Goal: Transaction & Acquisition: Book appointment/travel/reservation

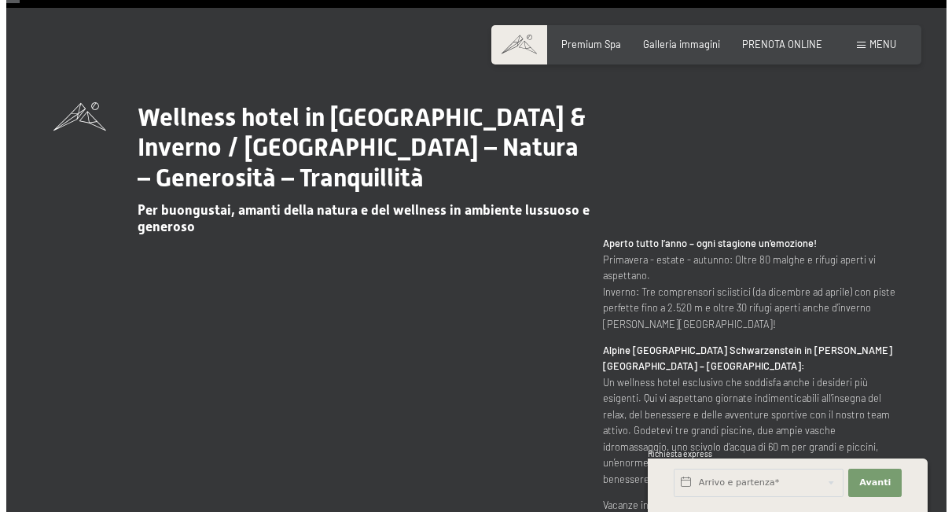
scroll to position [550, 0]
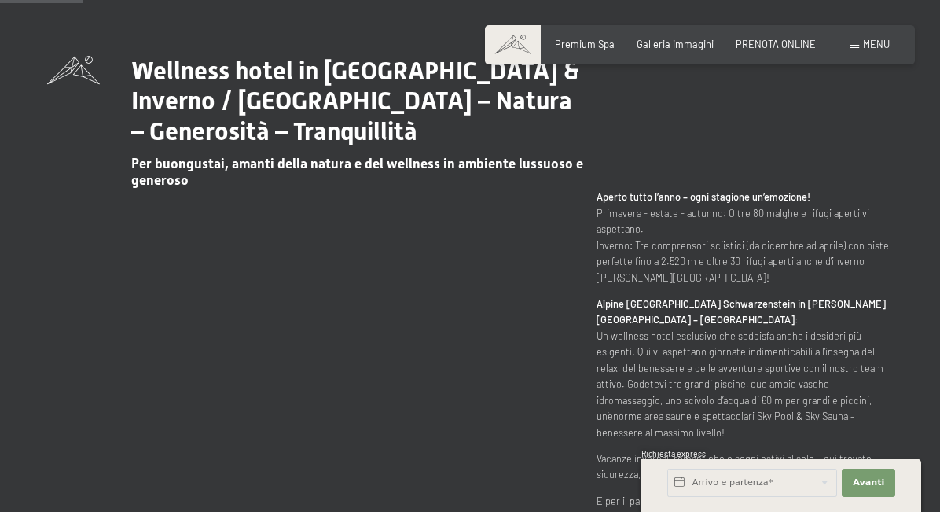
click at [856, 43] on span at bounding box center [855, 45] width 9 height 7
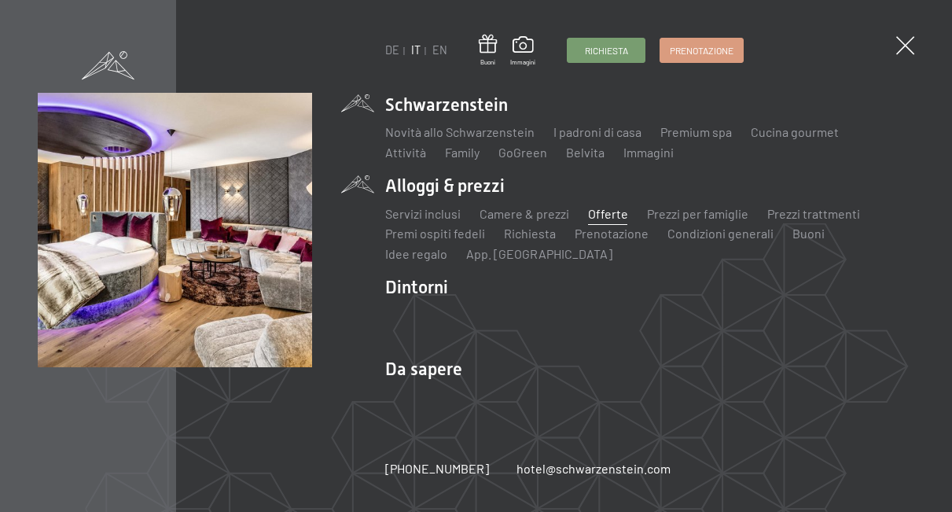
click at [600, 217] on link "Offerte" at bounding box center [608, 213] width 40 height 15
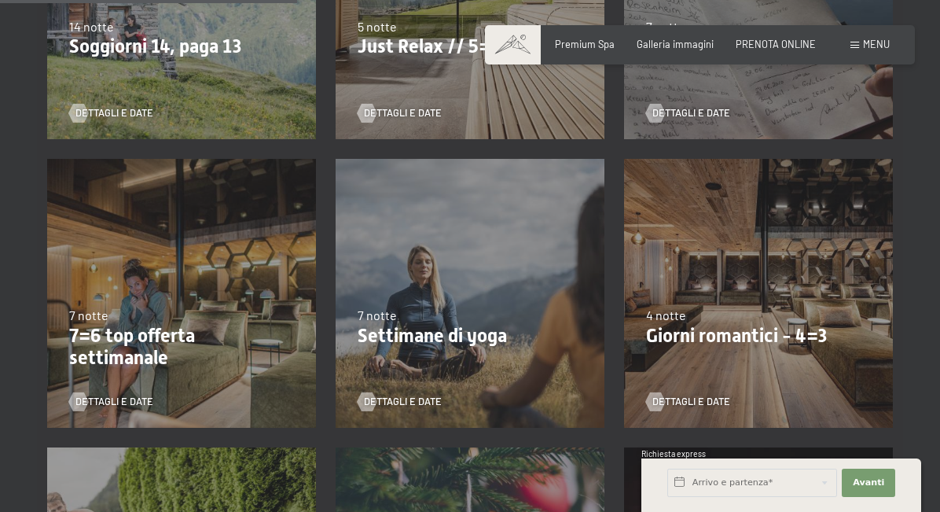
scroll to position [865, 0]
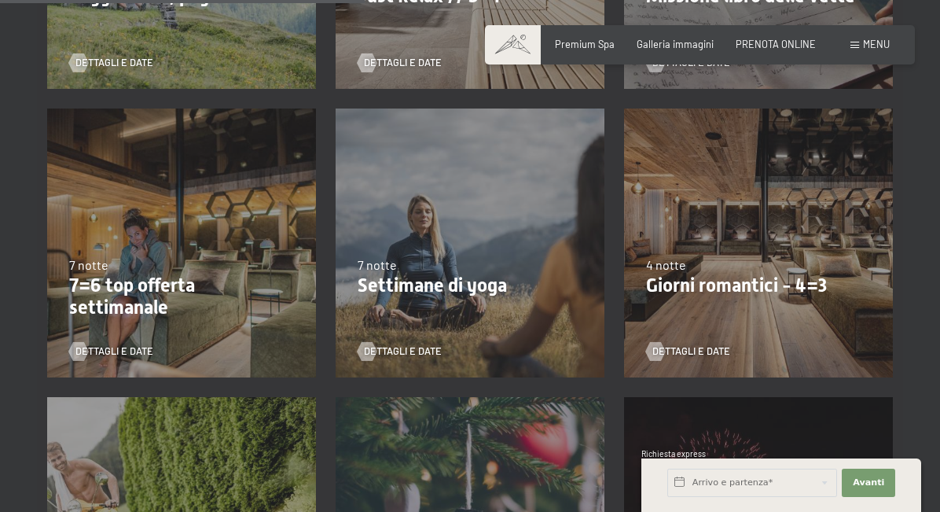
click at [745, 280] on p "Giorni romantici - 4=3" at bounding box center [758, 285] width 225 height 23
click at [684, 349] on span "Dettagli e Date" at bounding box center [707, 351] width 78 height 14
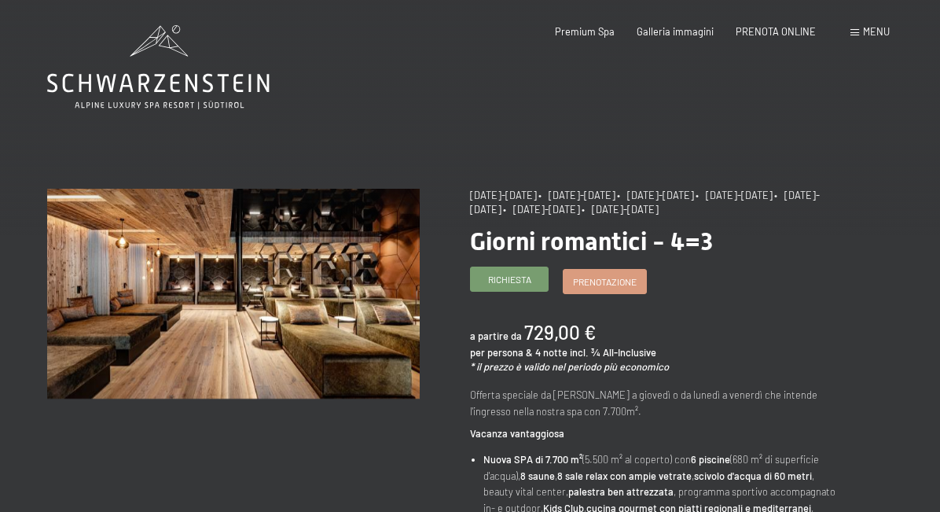
click at [482, 282] on link "Richiesta" at bounding box center [509, 279] width 77 height 24
click at [605, 284] on span "Prenotazione" at bounding box center [605, 279] width 64 height 13
click at [630, 270] on link "Prenotazione" at bounding box center [605, 279] width 83 height 24
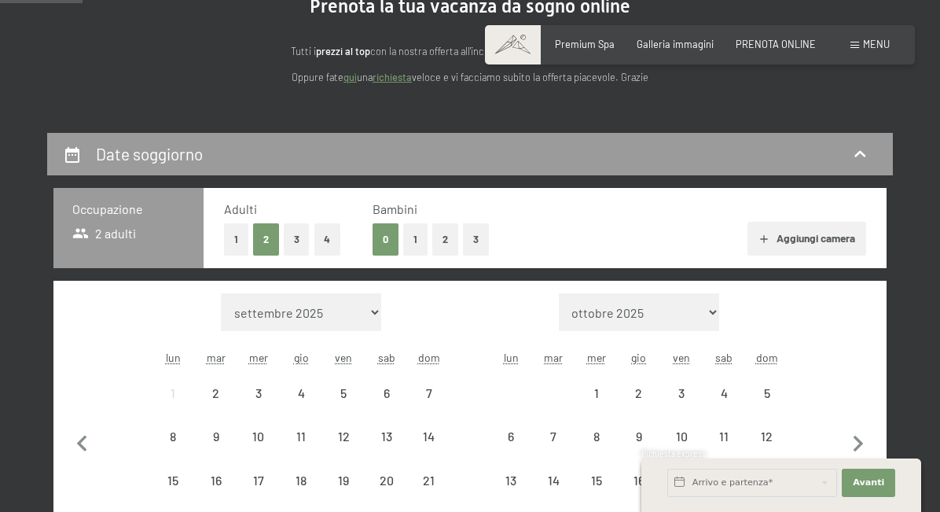
scroll to position [393, 0]
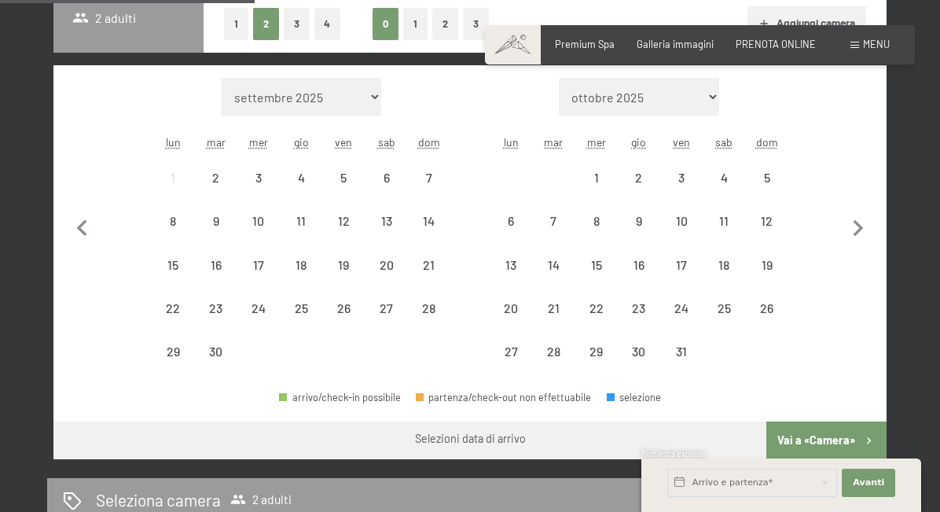
select select "[DATE]"
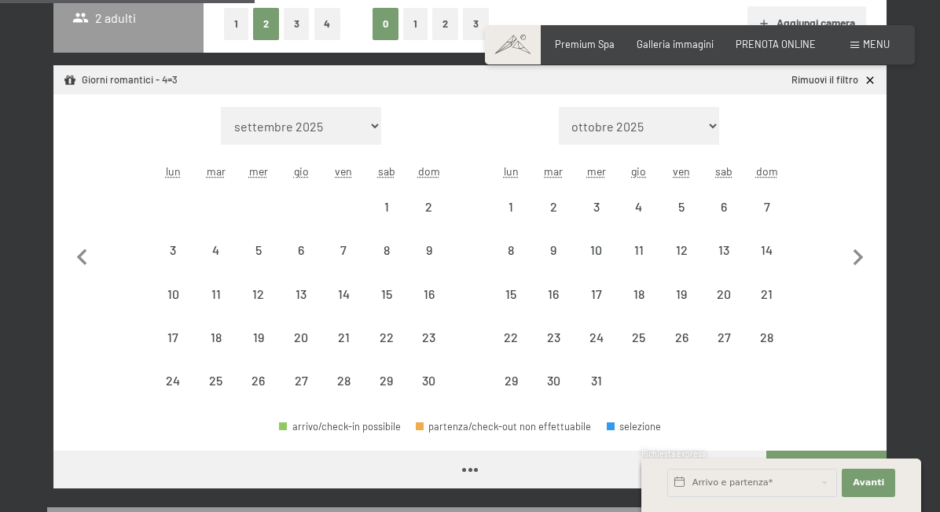
select select "2025-11-01"
select select "2025-12-01"
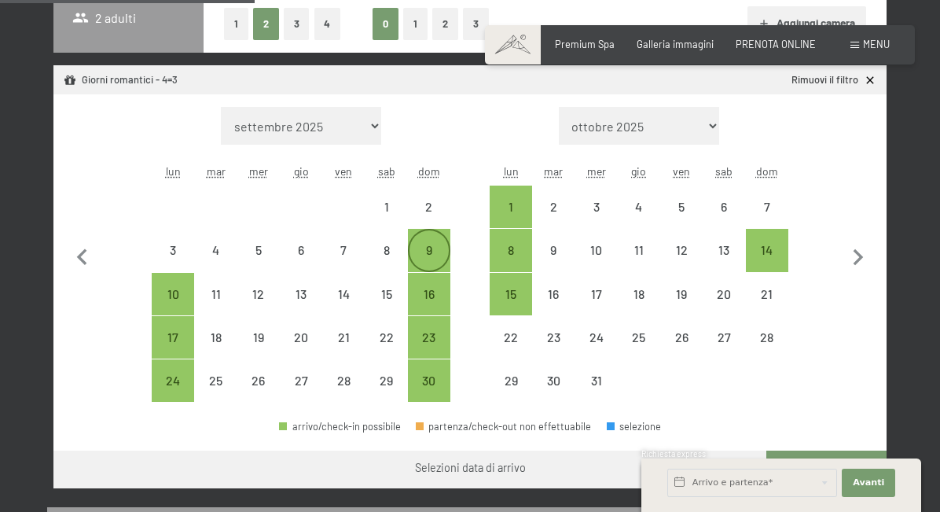
click at [421, 240] on div "9" at bounding box center [429, 249] width 39 height 39
select select "2025-11-01"
select select "2025-12-01"
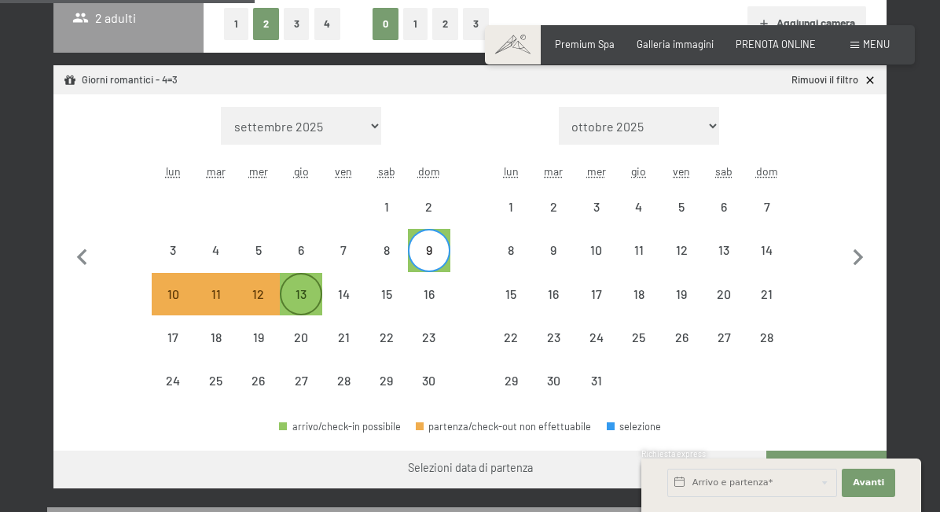
click at [307, 296] on div "13" at bounding box center [301, 307] width 39 height 39
select select "2025-11-01"
select select "2025-12-01"
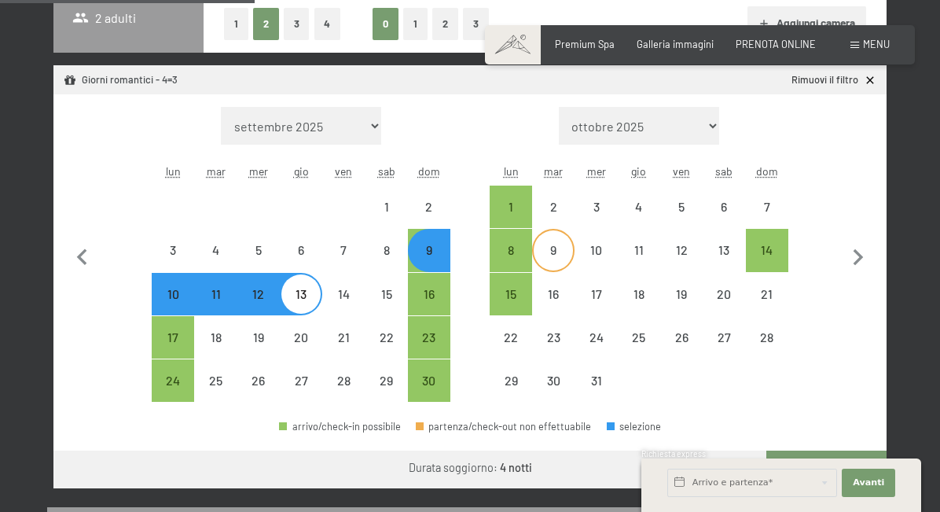
select select "2025-11-01"
select select "2025-12-01"
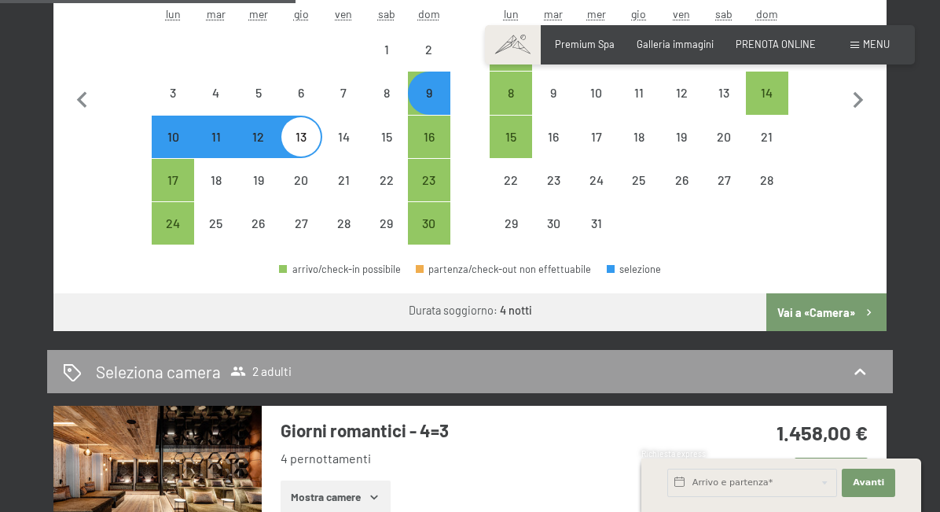
click at [852, 313] on button "Vai a «Camera»" at bounding box center [827, 312] width 120 height 38
select select "2025-11-01"
select select "2025-12-01"
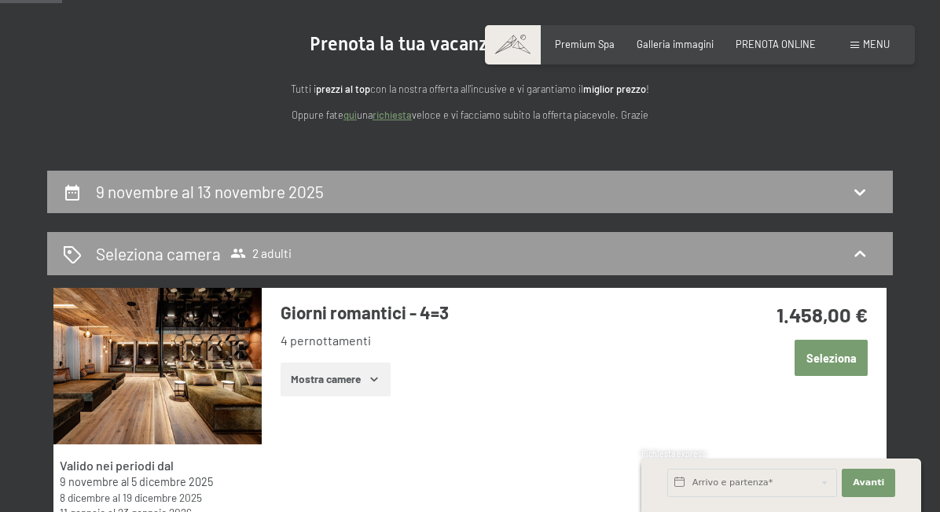
scroll to position [0, 0]
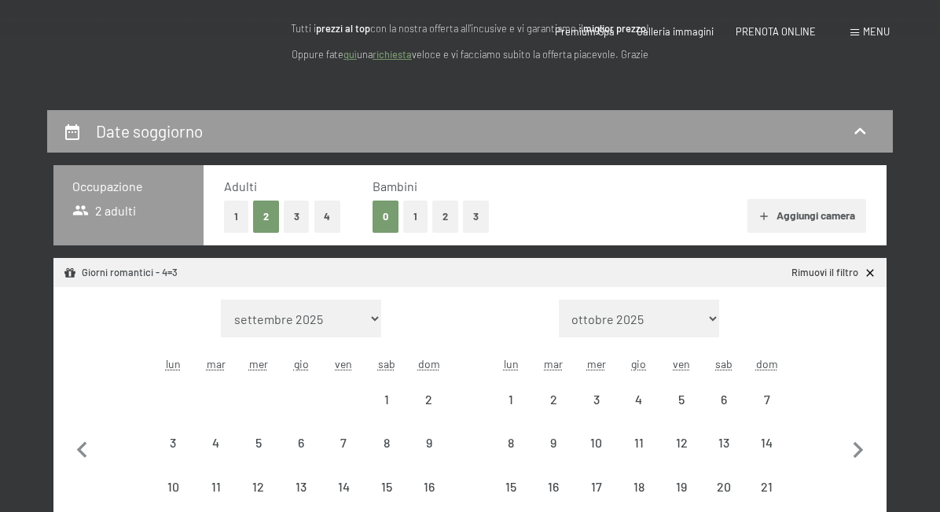
select select "2025-11-01"
select select "2025-12-01"
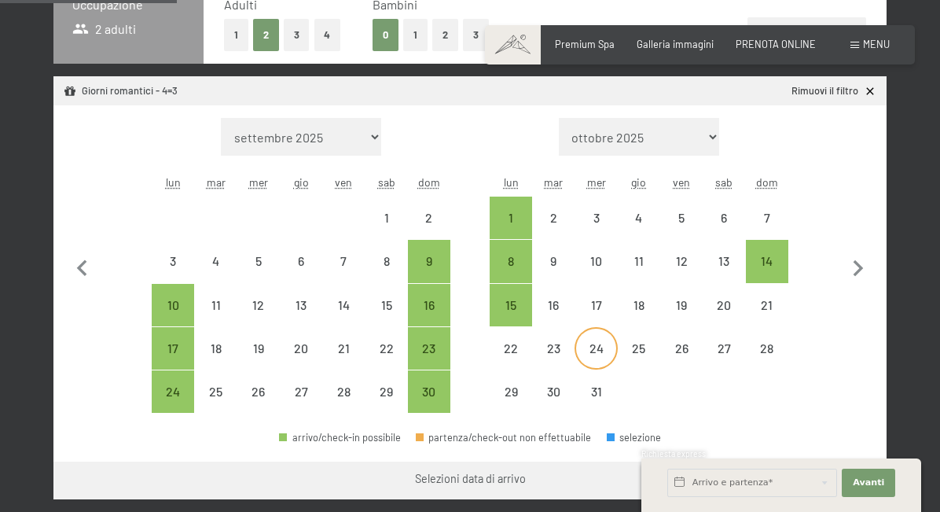
scroll to position [393, 0]
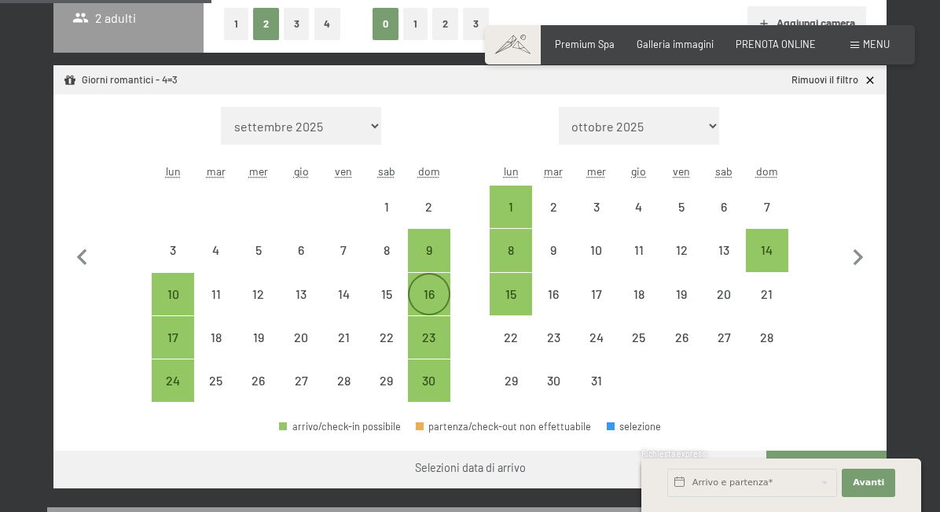
click at [438, 300] on div "16" at bounding box center [429, 307] width 39 height 39
select select "2025-11-01"
select select "2025-12-01"
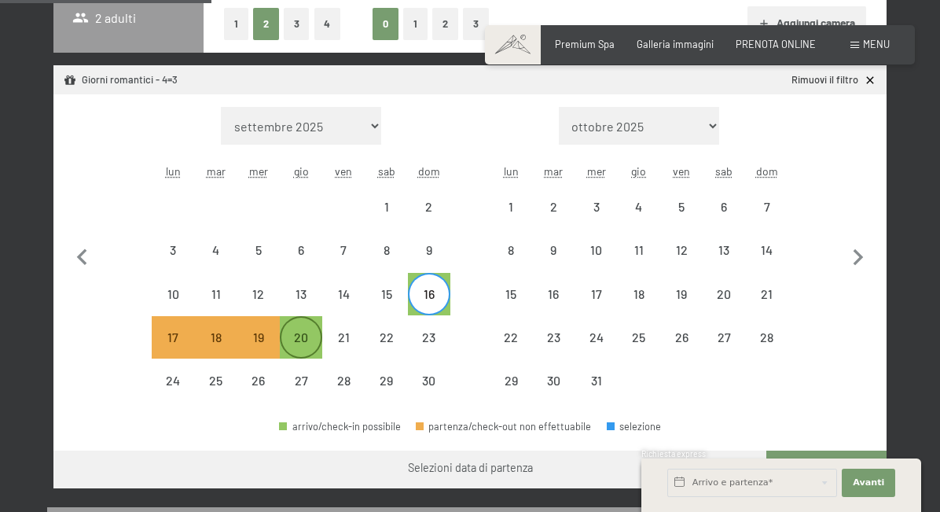
click at [292, 340] on div "20" at bounding box center [301, 350] width 39 height 39
select select "2025-11-01"
select select "2025-12-01"
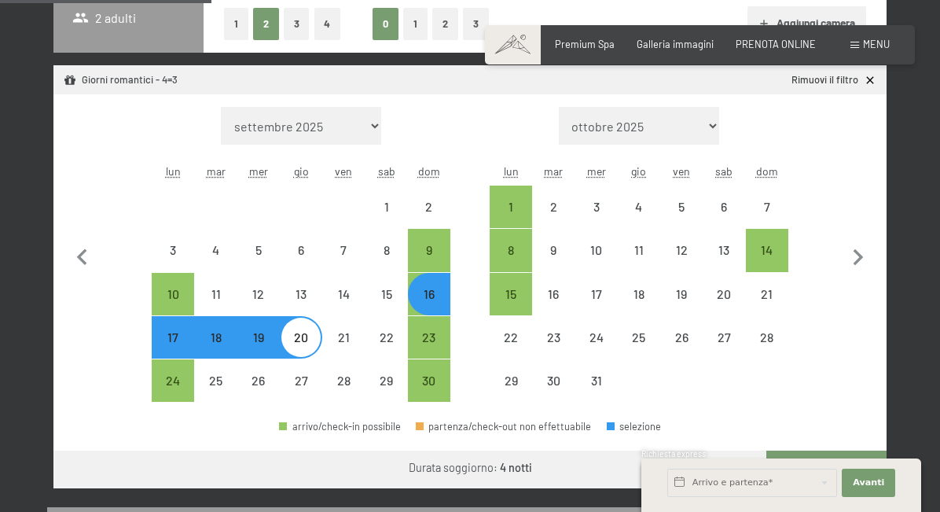
select select "2025-11-01"
select select "2025-12-01"
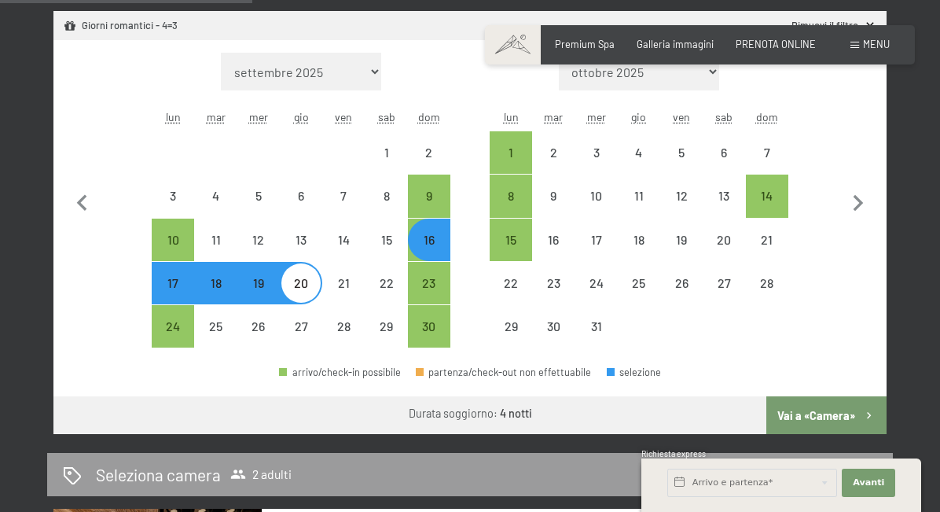
scroll to position [472, 0]
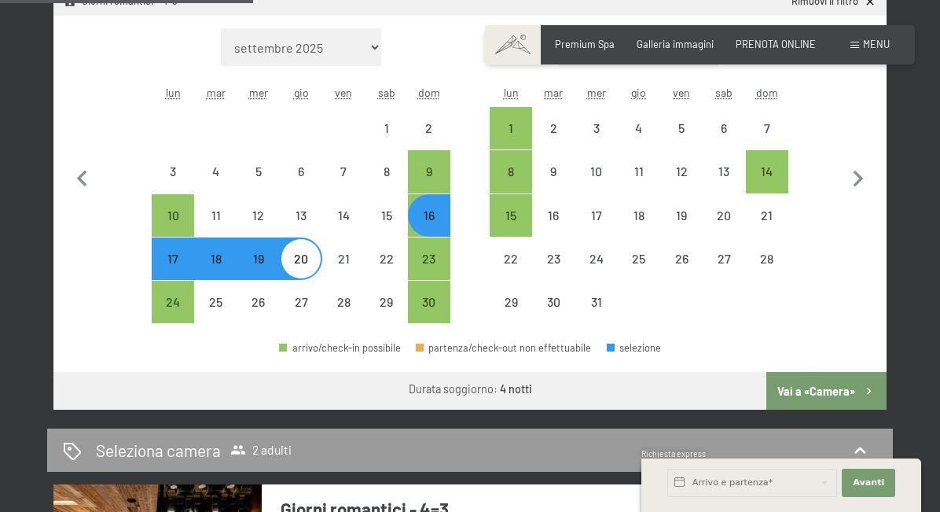
click at [817, 398] on button "Vai a «Camera»" at bounding box center [827, 391] width 120 height 38
select select "2025-11-01"
select select "2025-12-01"
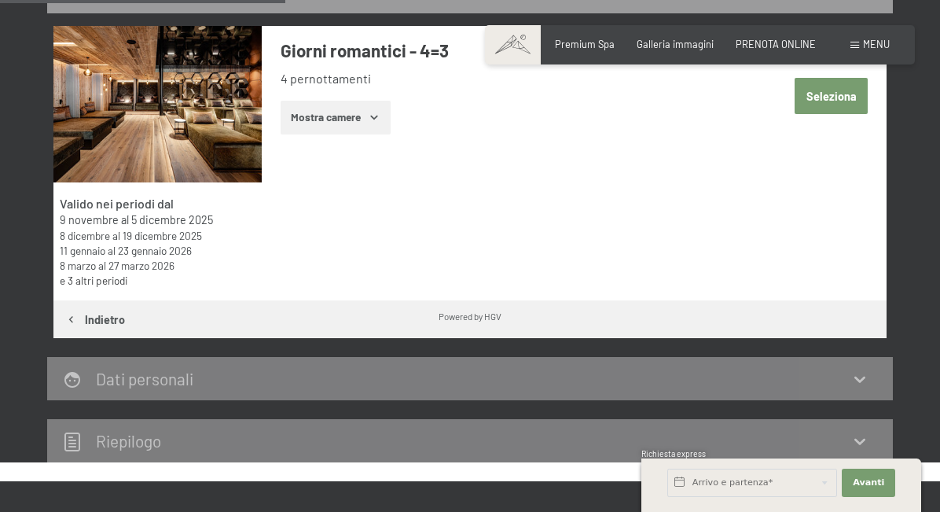
scroll to position [389, 0]
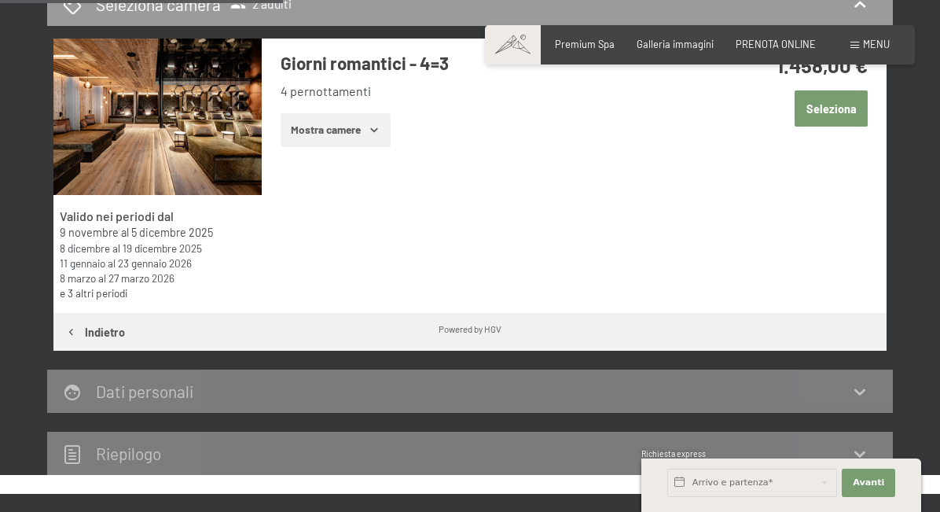
click at [349, 129] on button "Mostra camere" at bounding box center [336, 130] width 110 height 35
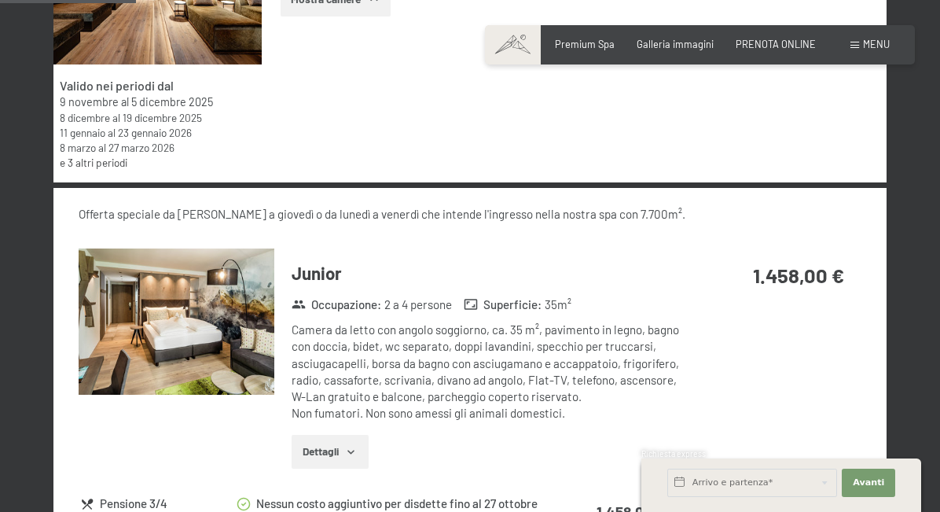
scroll to position [625, 0]
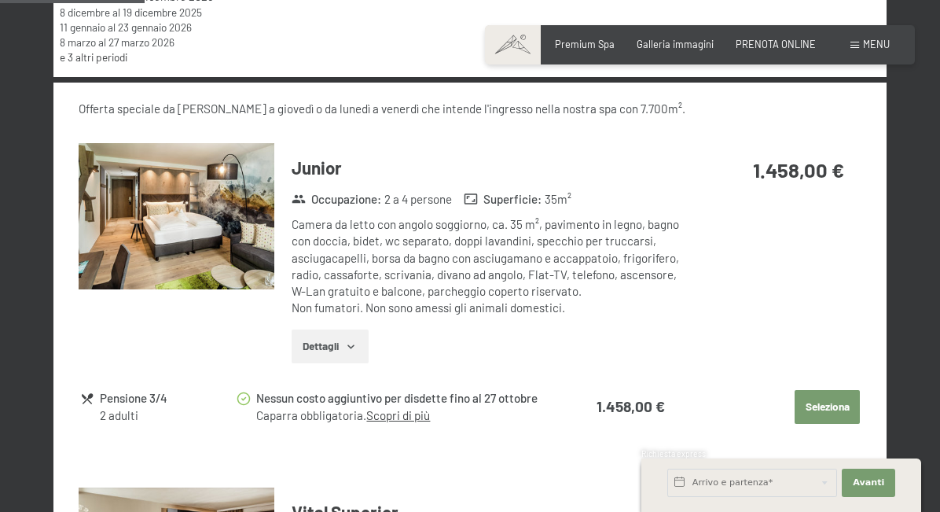
click at [346, 350] on icon "button" at bounding box center [351, 346] width 13 height 13
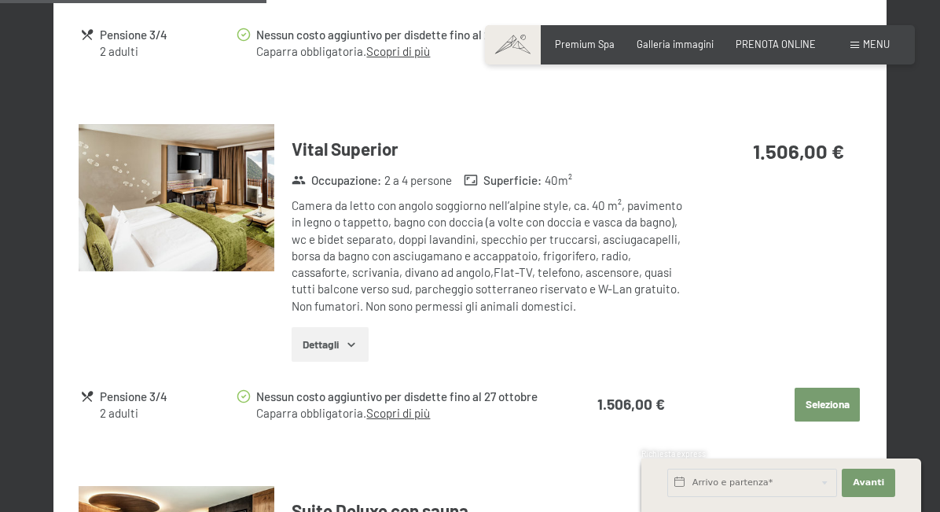
scroll to position [1254, 0]
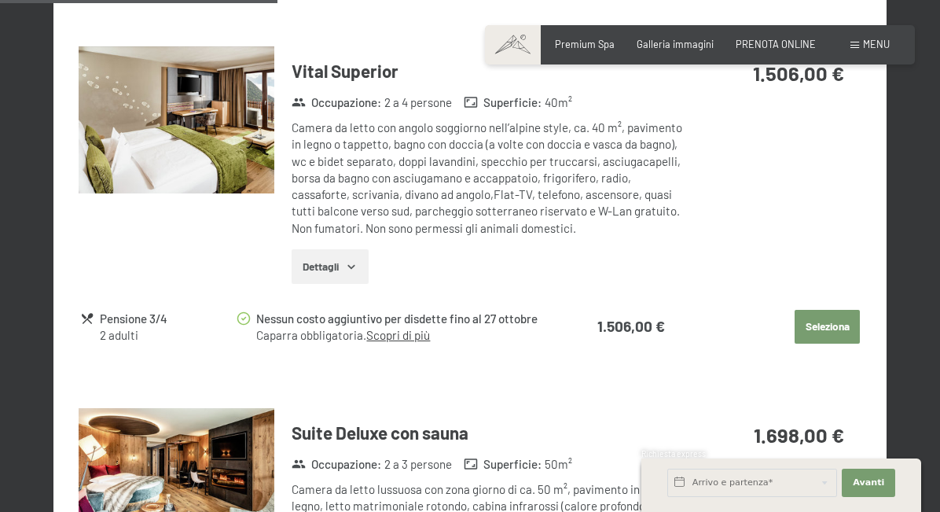
click at [348, 264] on icon "button" at bounding box center [351, 266] width 13 height 13
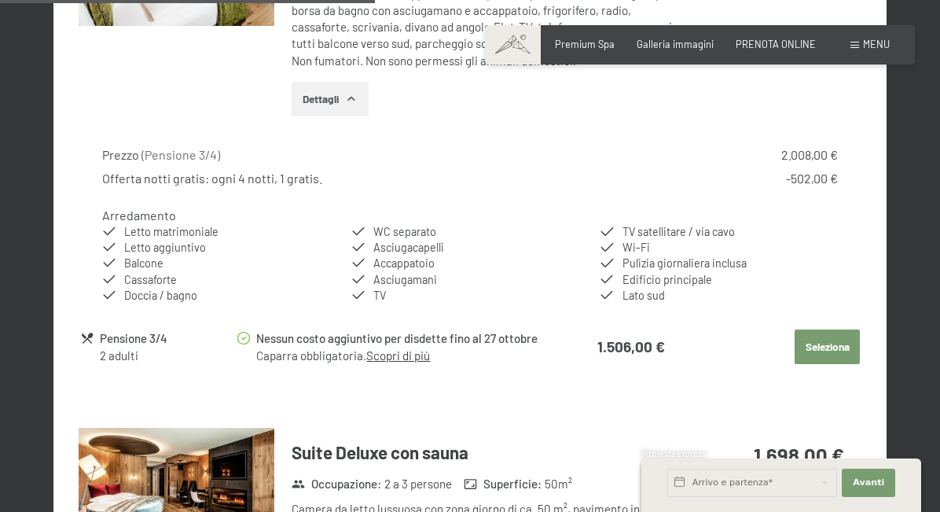
scroll to position [1805, 0]
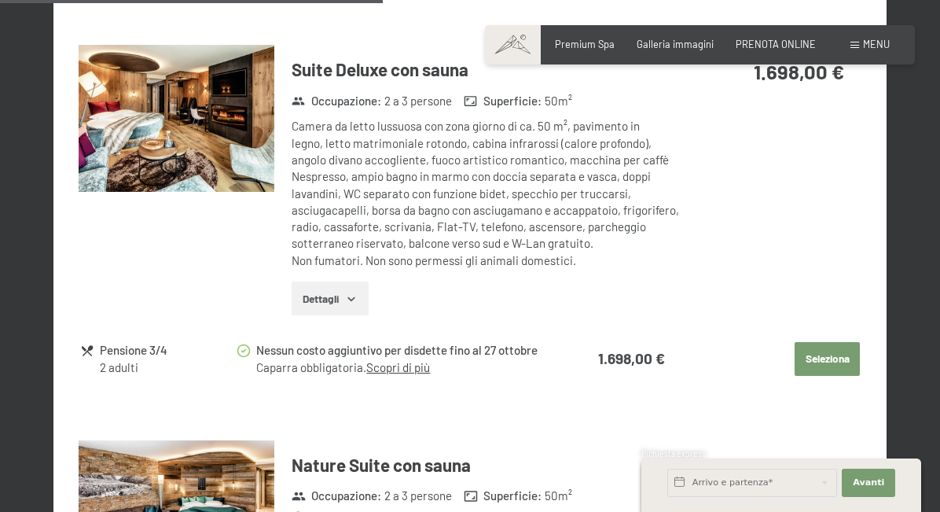
click at [330, 303] on span "Consenso marketing*" at bounding box center [377, 301] width 119 height 16
click at [310, 303] on input "Consenso marketing*" at bounding box center [302, 301] width 16 height 16
click at [354, 296] on span "Consenso marketing*" at bounding box center [377, 301] width 119 height 16
click at [310, 296] on input "Consenso marketing*" at bounding box center [302, 301] width 16 height 16
click at [353, 302] on span "Consenso marketing*" at bounding box center [377, 301] width 119 height 16
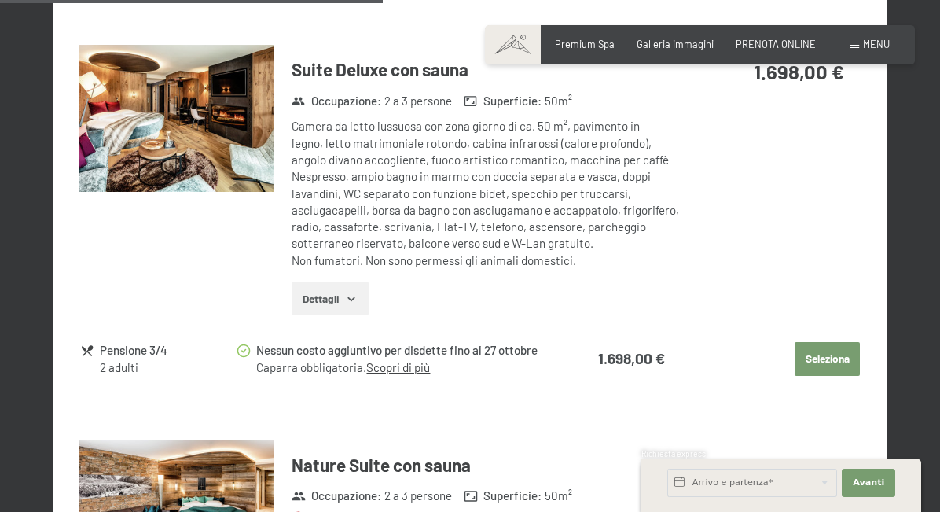
click at [310, 302] on input "Consenso marketing*" at bounding box center [302, 301] width 16 height 16
click at [345, 289] on button "Dettagli" at bounding box center [330, 299] width 76 height 35
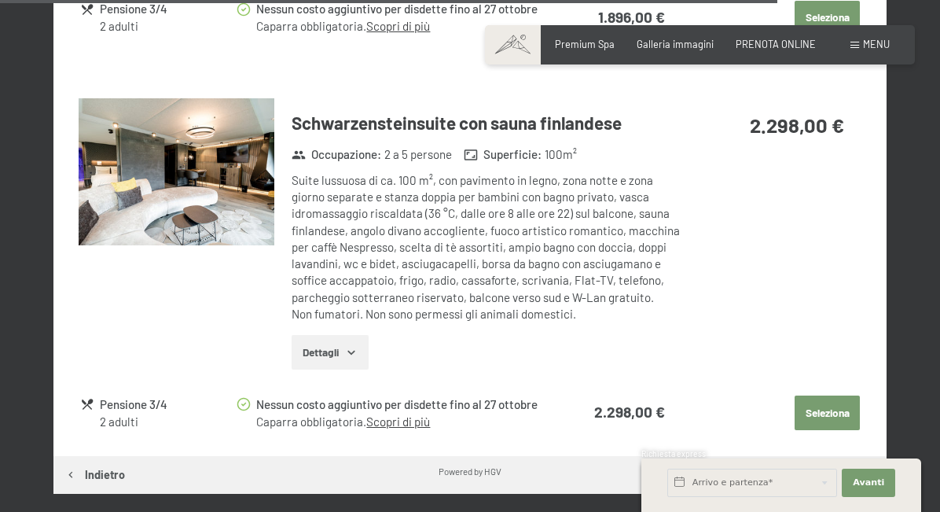
scroll to position [3613, 0]
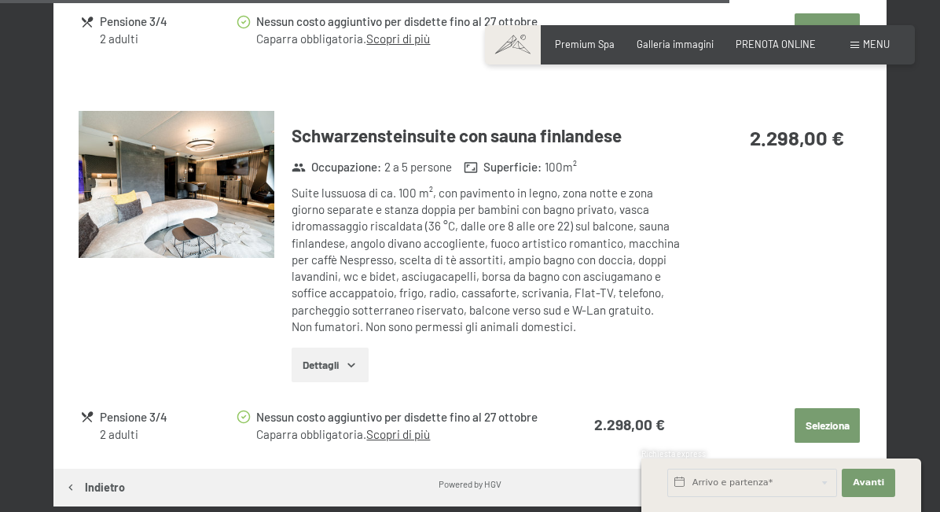
click at [311, 348] on button "Dettagli" at bounding box center [330, 365] width 76 height 35
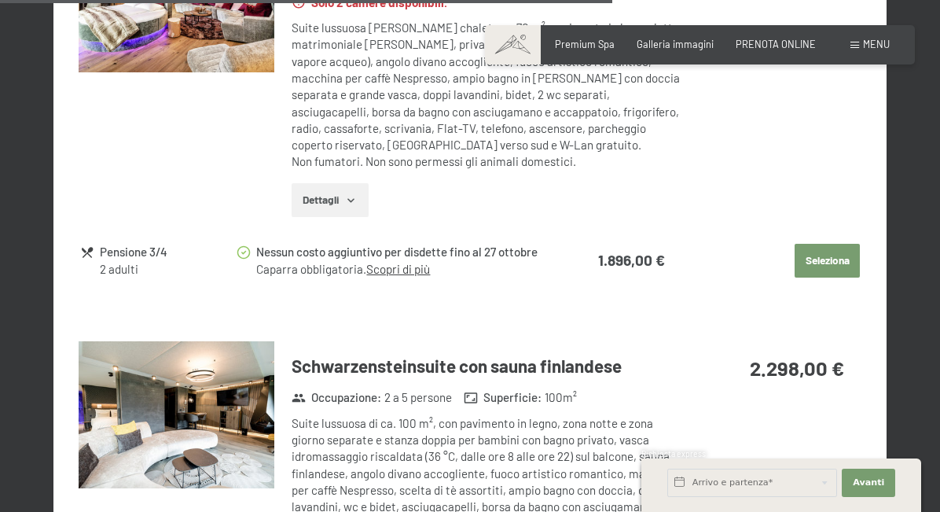
scroll to position [3141, 0]
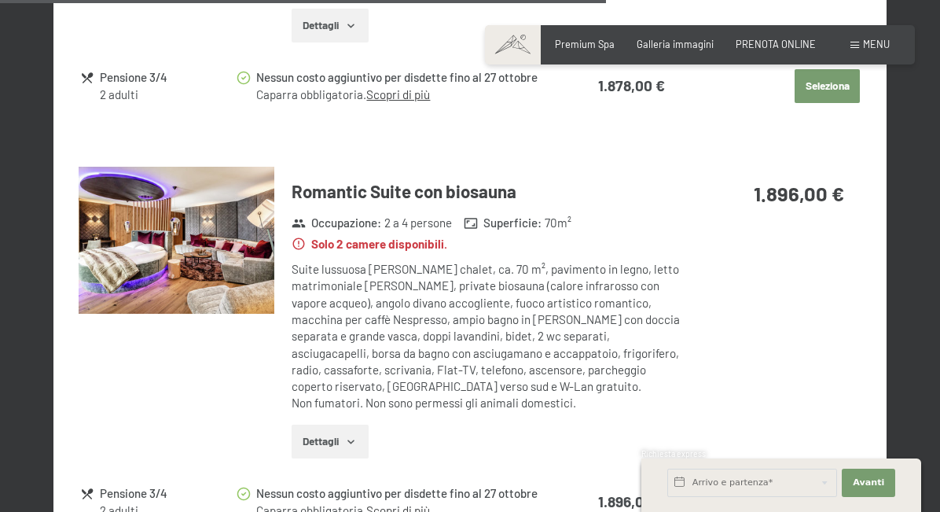
click at [351, 440] on icon "button" at bounding box center [351, 442] width 7 height 4
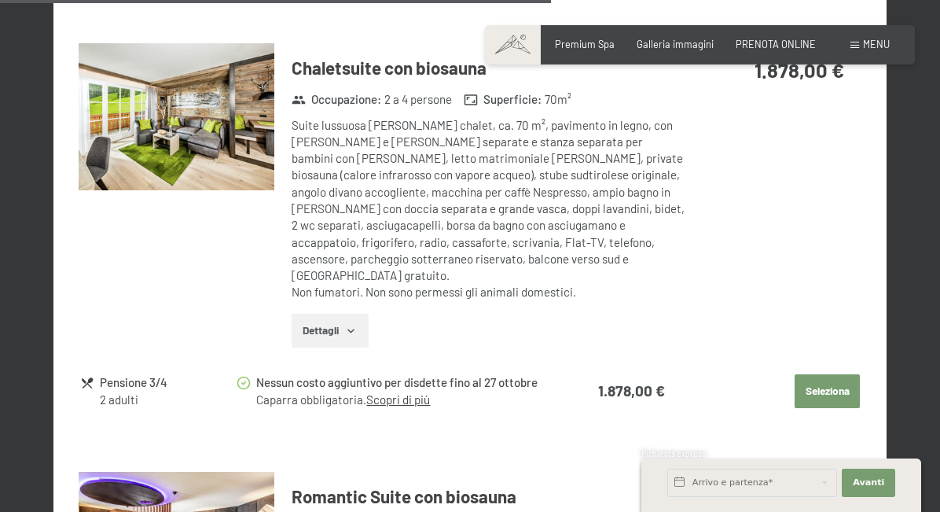
scroll to position [2827, 0]
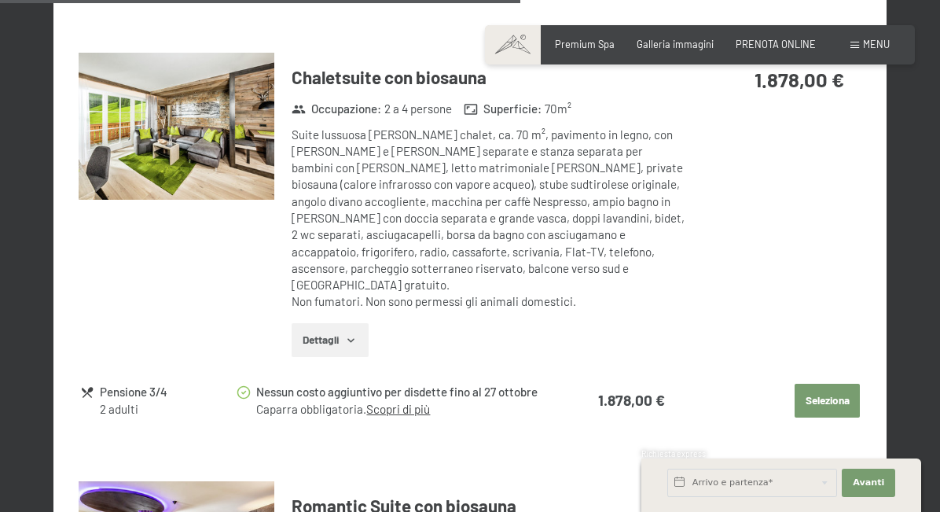
click at [318, 326] on button "Dettagli" at bounding box center [330, 340] width 76 height 35
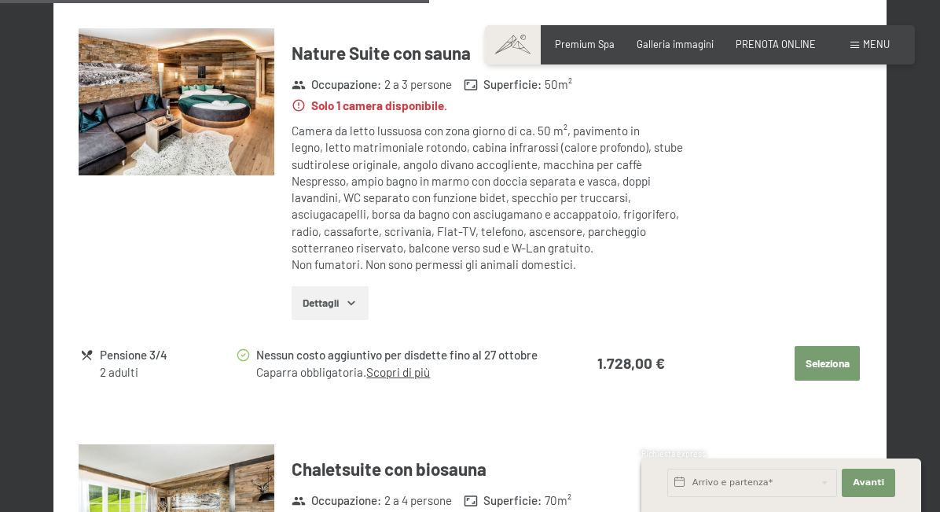
scroll to position [2434, 0]
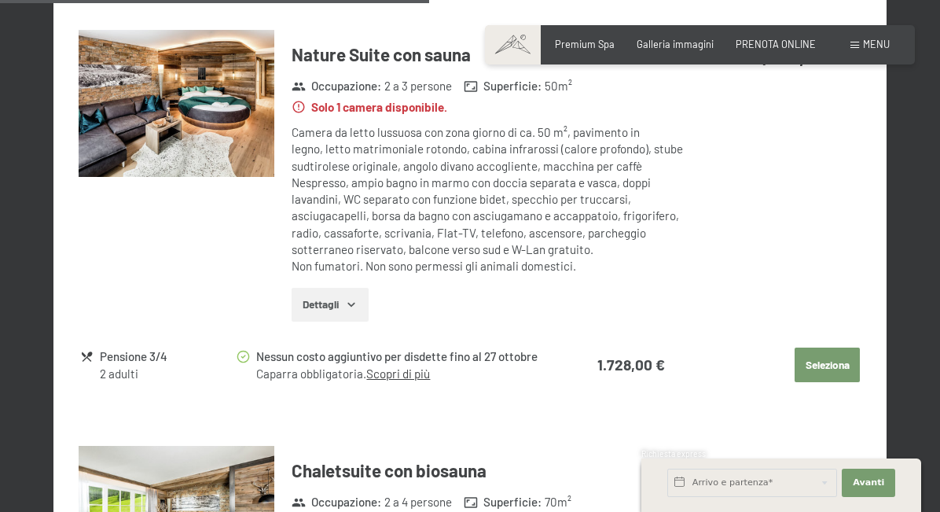
click at [357, 297] on span "Consenso marketing*" at bounding box center [377, 301] width 119 height 16
click at [310, 297] on input "Consenso marketing*" at bounding box center [302, 301] width 16 height 16
click at [337, 301] on span "Consenso marketing*" at bounding box center [377, 301] width 119 height 16
click at [310, 301] on input "Consenso marketing*" at bounding box center [302, 301] width 16 height 16
click at [348, 301] on span "Consenso marketing*" at bounding box center [377, 301] width 119 height 16
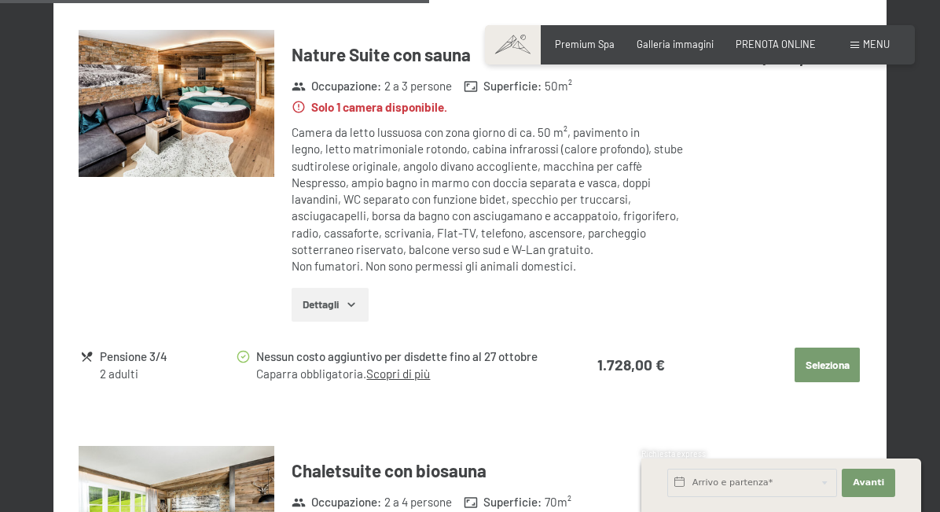
click at [310, 301] on input "Consenso marketing*" at bounding box center [302, 301] width 16 height 16
click at [325, 308] on span "Consenso marketing*" at bounding box center [377, 301] width 119 height 16
click at [310, 308] on input "Consenso marketing*" at bounding box center [302, 301] width 16 height 16
click at [331, 303] on span "Consenso marketing*" at bounding box center [377, 301] width 119 height 16
click at [310, 303] on input "Consenso marketing*" at bounding box center [302, 301] width 16 height 16
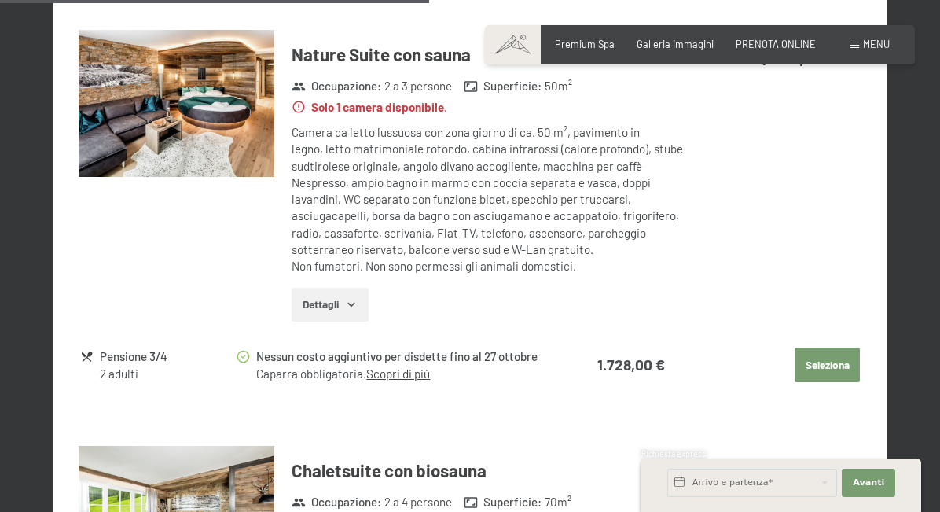
checkbox input "false"
click at [304, 310] on button "Dettagli" at bounding box center [330, 305] width 76 height 35
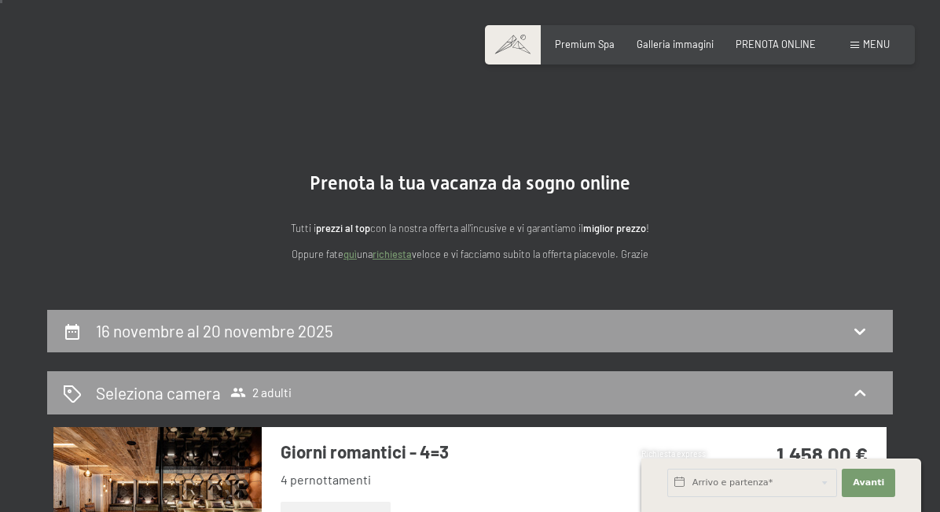
scroll to position [0, 0]
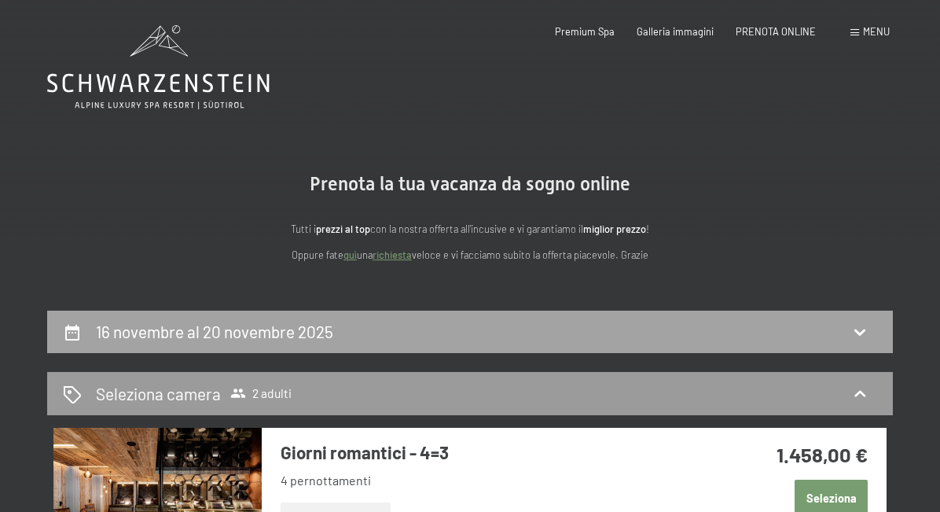
click at [179, 335] on h2 "16 novembre al 20 novembre 2025" at bounding box center [214, 332] width 237 height 20
select select "2025-11-01"
select select "2025-12-01"
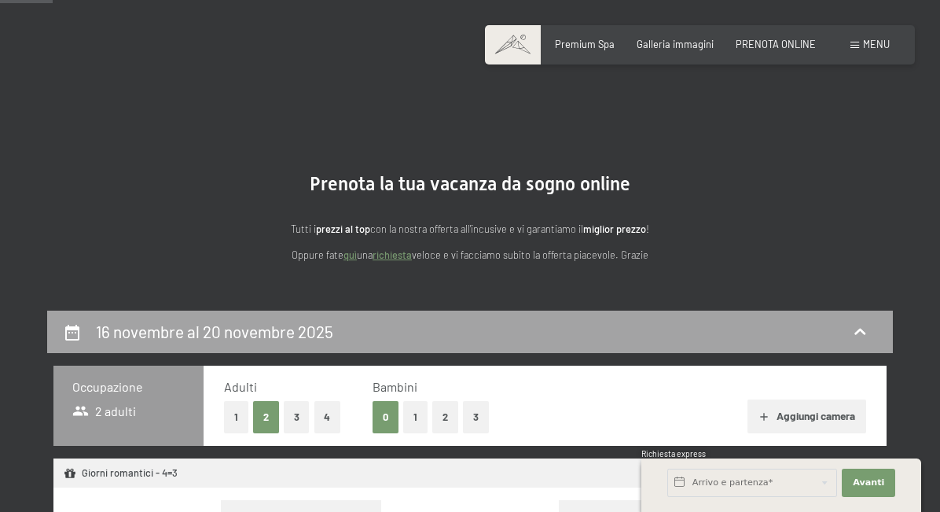
scroll to position [311, 0]
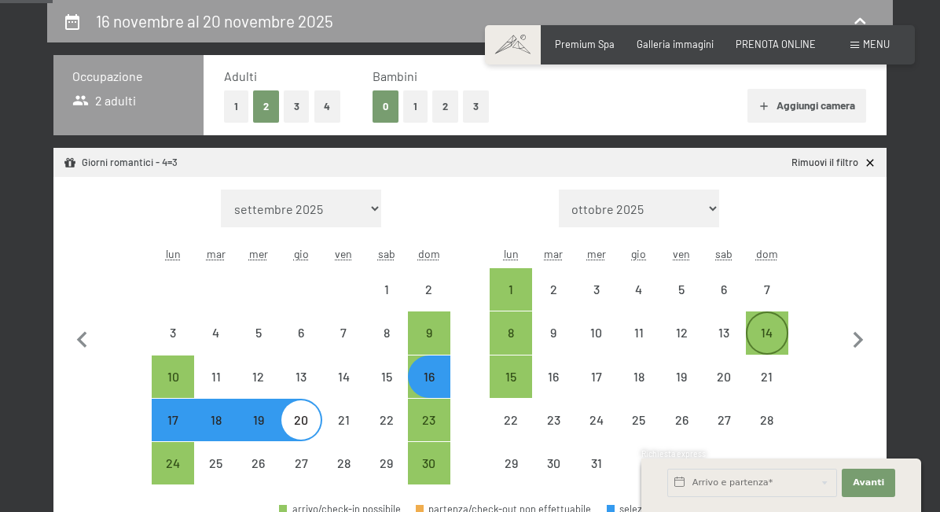
click at [771, 326] on div "14" at bounding box center [767, 345] width 39 height 39
select select "2025-11-01"
select select "2025-12-01"
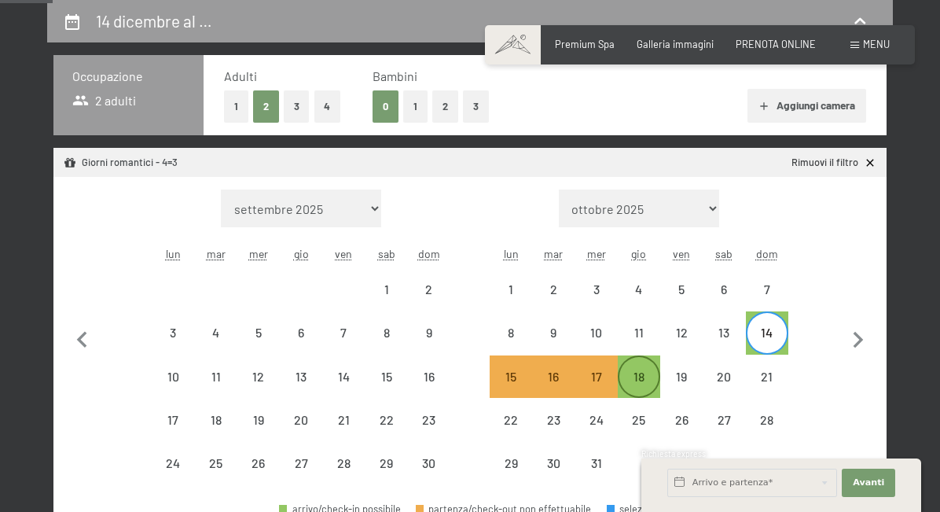
click at [640, 380] on div "18" at bounding box center [639, 389] width 39 height 39
select select "2025-11-01"
select select "2025-12-01"
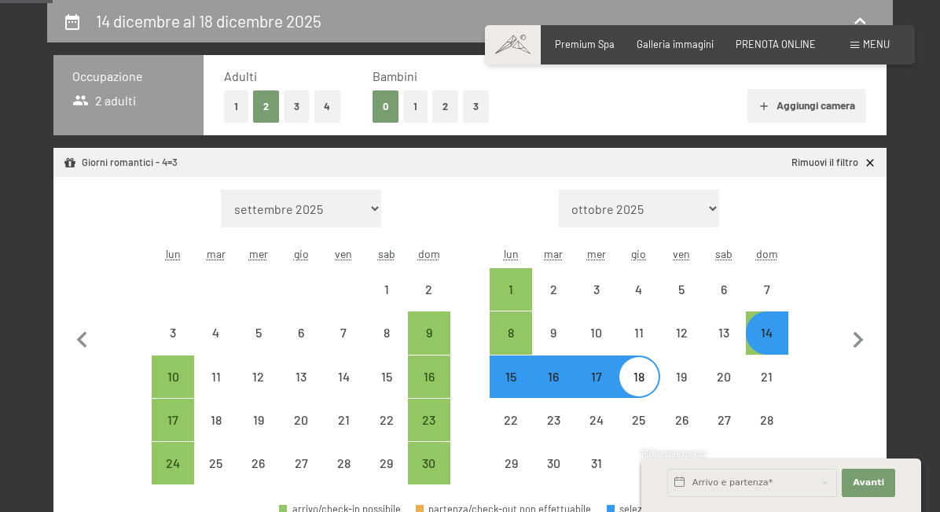
select select "2025-11-01"
select select "2025-12-01"
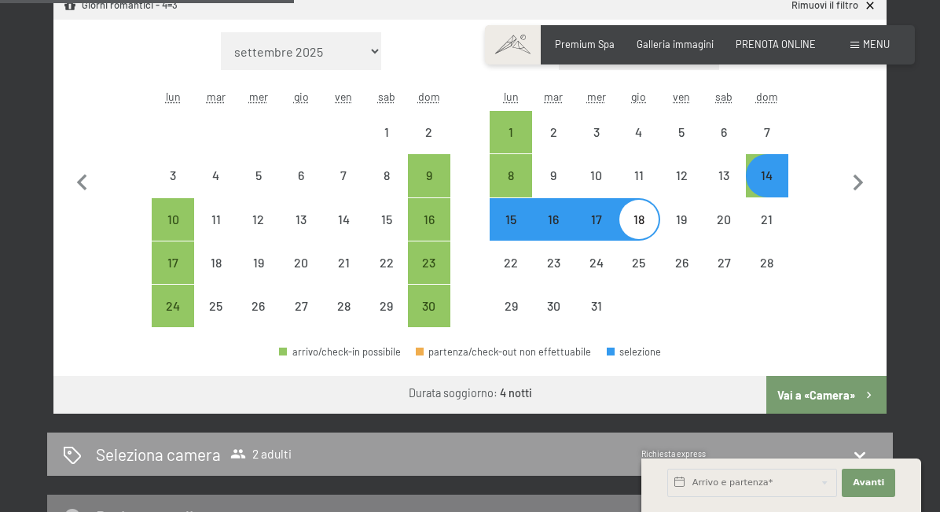
click at [802, 399] on button "Vai a «Camera»" at bounding box center [827, 395] width 120 height 38
select select "2025-11-01"
select select "2025-12-01"
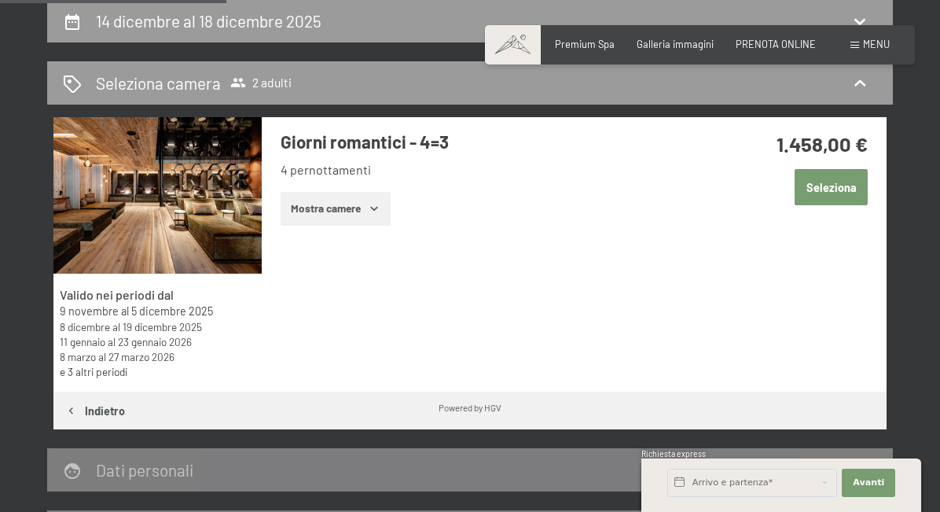
click at [302, 203] on button "Mostra camere" at bounding box center [336, 209] width 110 height 35
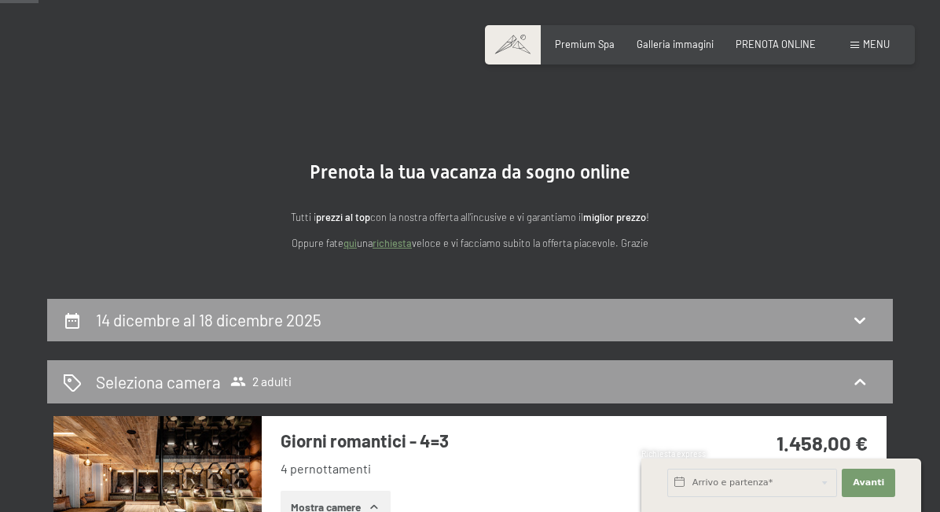
scroll to position [0, 0]
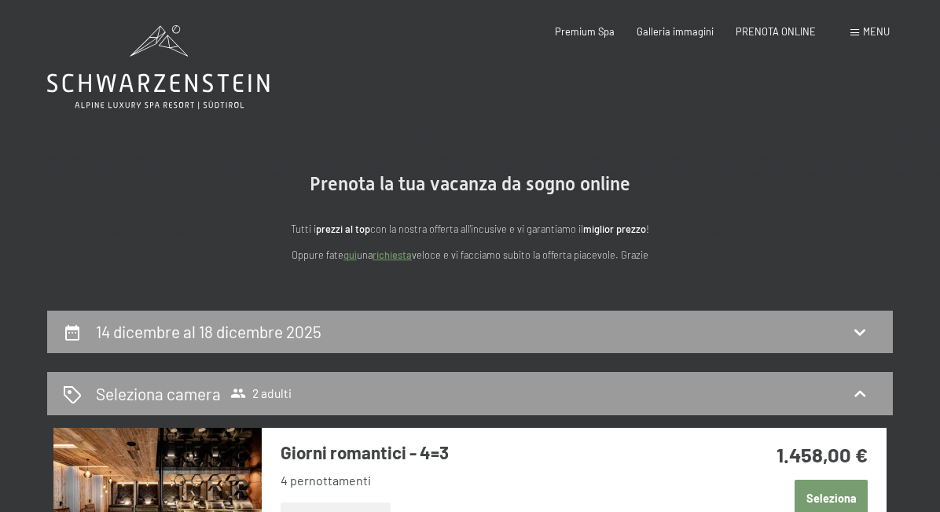
click at [587, 38] on div "Premium Spa Galleria immagini PRENOTA ONLINE" at bounding box center [674, 32] width 328 height 14
click at [579, 27] on span "Premium Spa" at bounding box center [585, 29] width 60 height 13
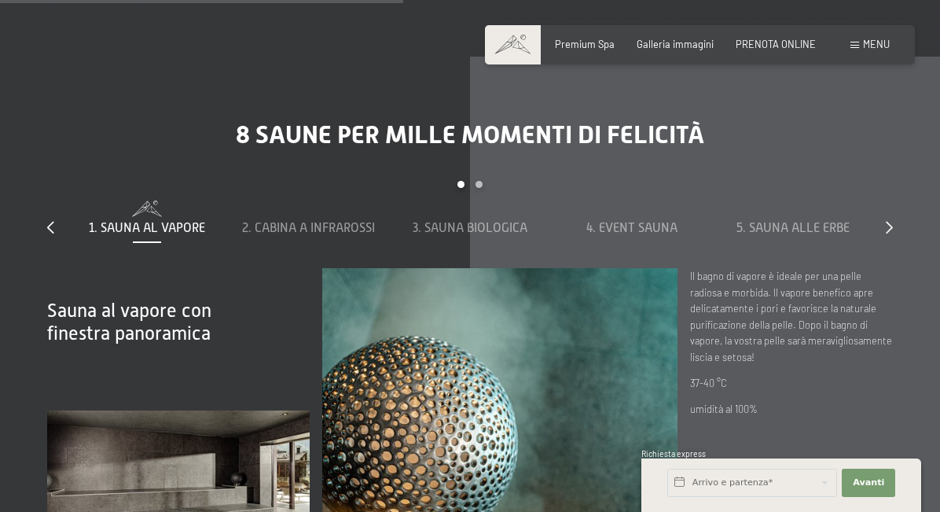
scroll to position [3538, 0]
